Goal: Task Accomplishment & Management: Use online tool/utility

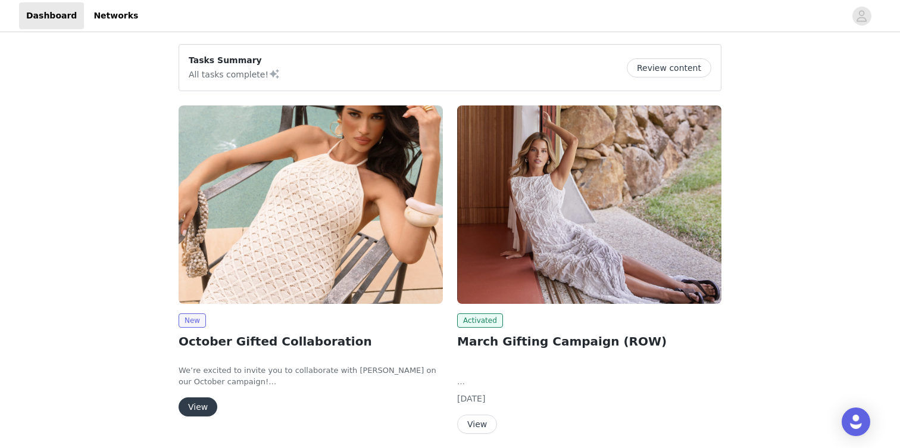
click at [288, 189] on img at bounding box center [311, 204] width 264 height 198
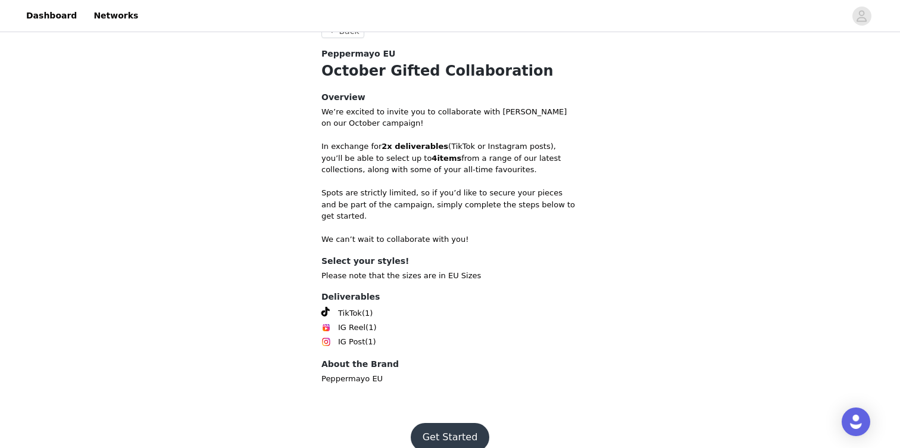
scroll to position [337, 0]
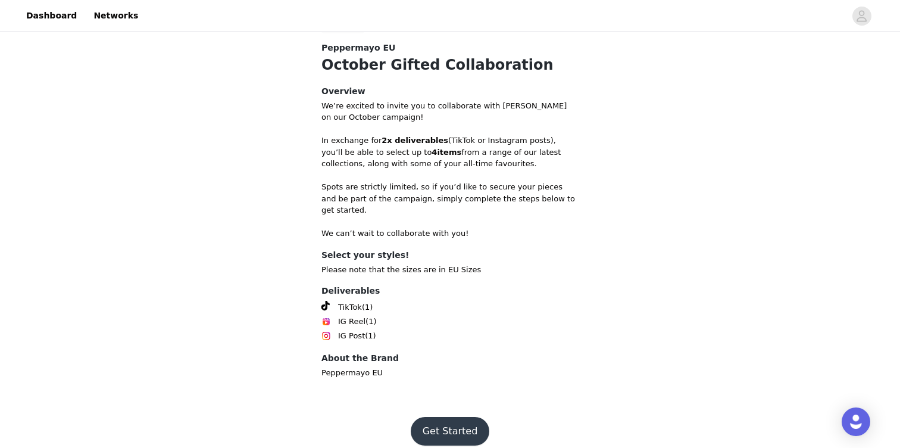
click at [454, 417] on button "Get Started" at bounding box center [450, 431] width 79 height 29
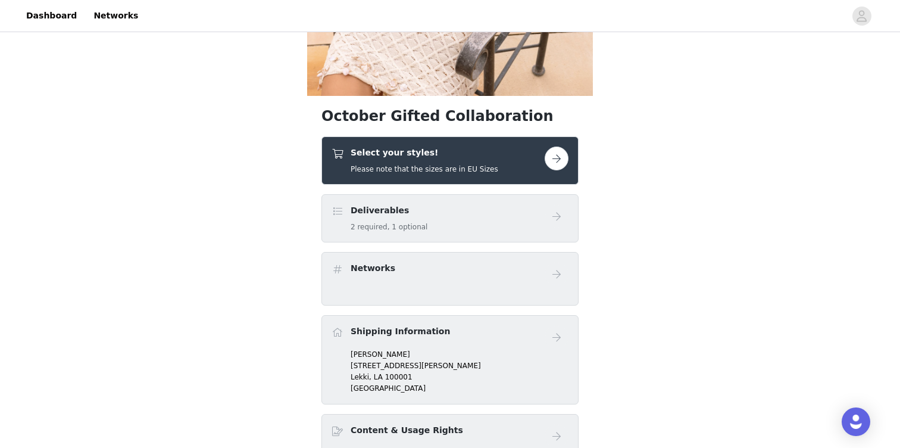
scroll to position [255, 0]
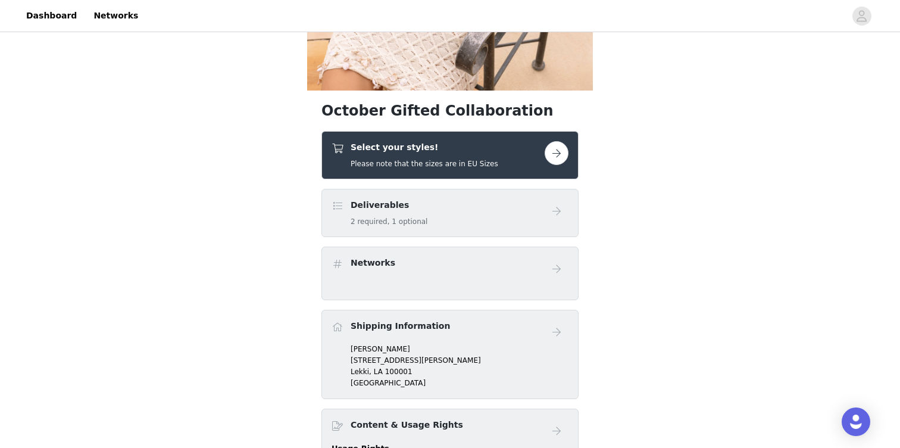
click at [563, 148] on button "button" at bounding box center [557, 153] width 24 height 24
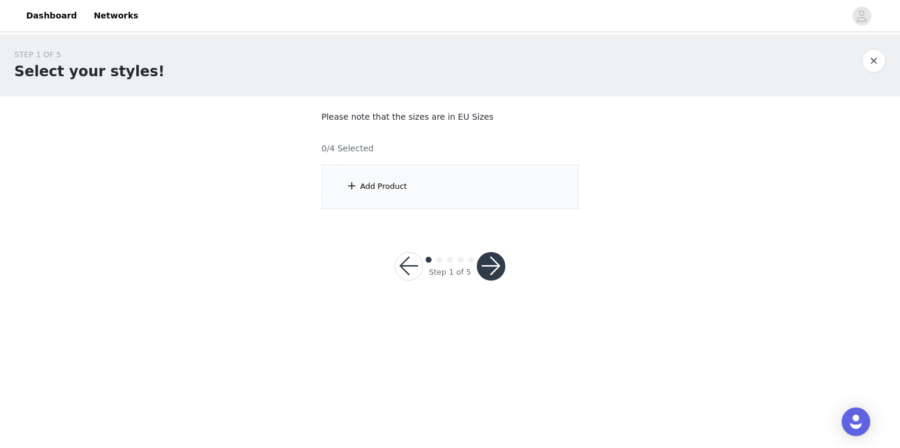
click at [437, 193] on div "Add Product" at bounding box center [450, 186] width 257 height 45
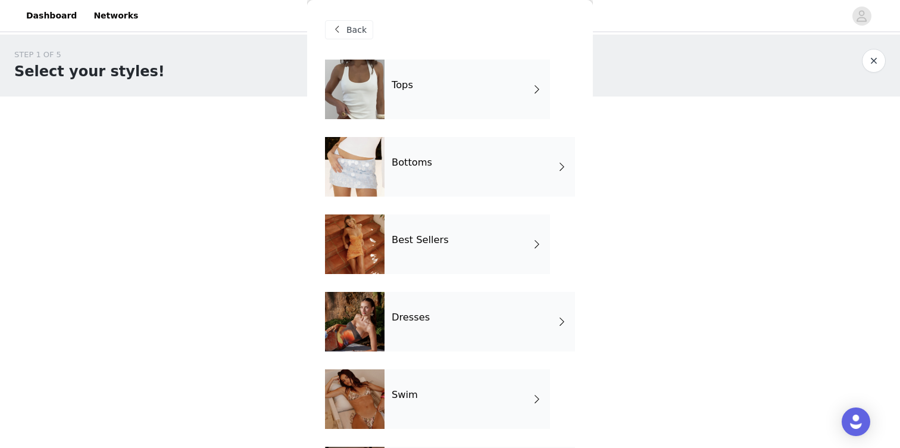
click at [442, 252] on div "Best Sellers" at bounding box center [468, 244] width 166 height 60
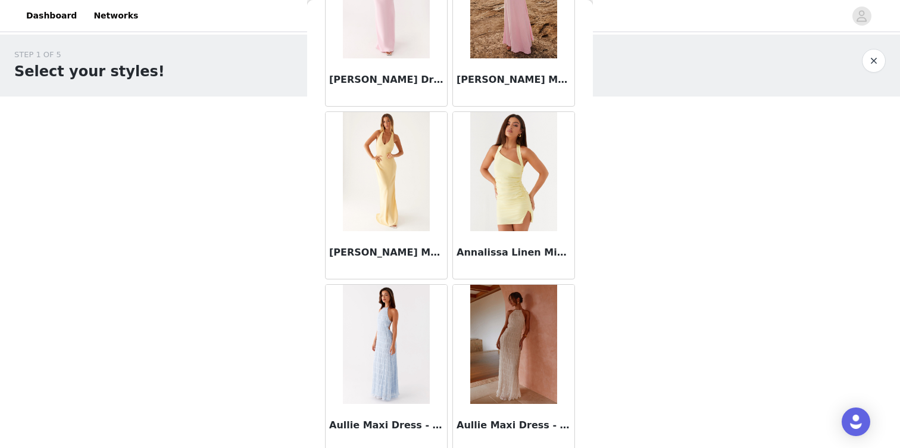
scroll to position [1374, 0]
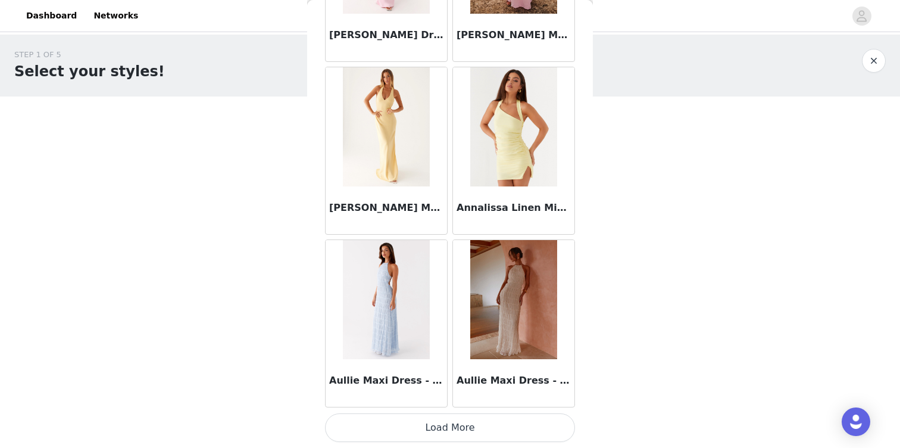
click at [409, 428] on button "Load More" at bounding box center [450, 427] width 250 height 29
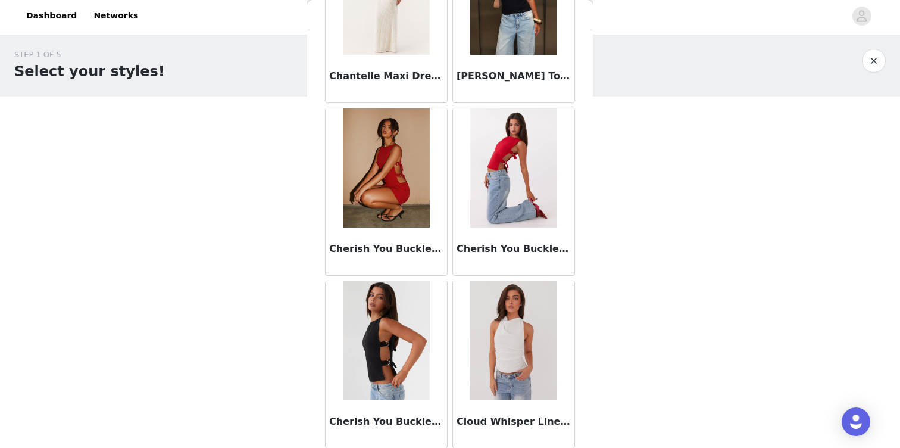
scroll to position [3101, 0]
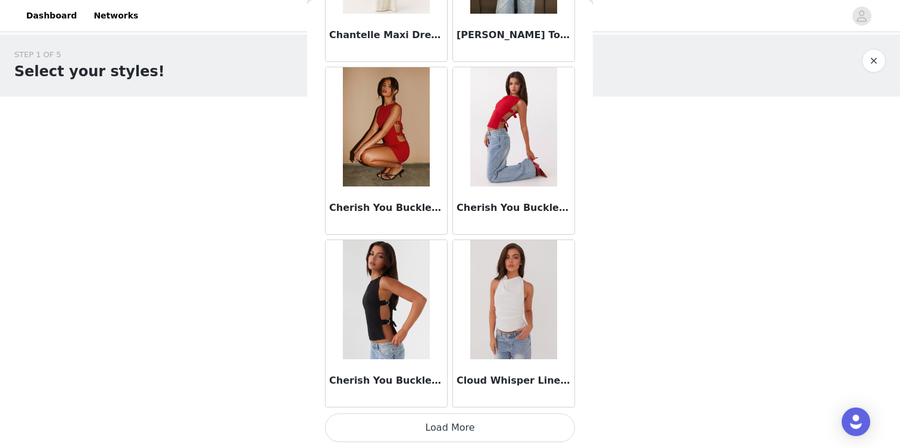
click at [429, 423] on button "Load More" at bounding box center [450, 427] width 250 height 29
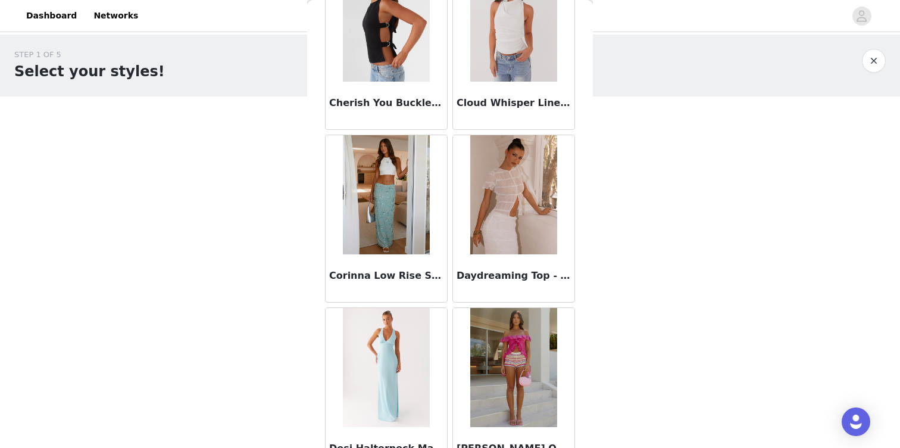
scroll to position [3390, 0]
